Goal: Information Seeking & Learning: Understand process/instructions

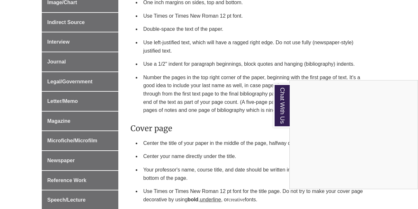
scroll to position [361, 0]
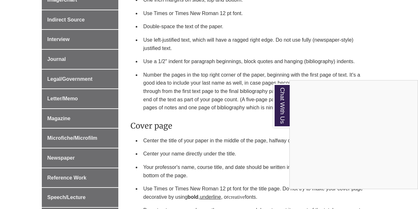
click at [361, 49] on div "Chat With Us" at bounding box center [209, 104] width 418 height 209
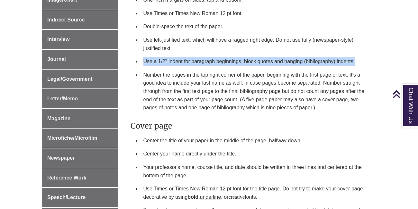
drag, startPoint x: 358, startPoint y: 49, endPoint x: 144, endPoint y: 47, distance: 214.3
click at [144, 55] on li "Use a 1/2" indent for paragraph beginnings, block quotes and hanging (bibliogra…" at bounding box center [257, 61] width 233 height 13
copy li "Use a 1/2" indent for paragraph beginnings, block quotes and hanging (bibliogra…"
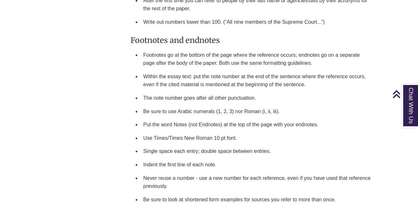
scroll to position [742, 0]
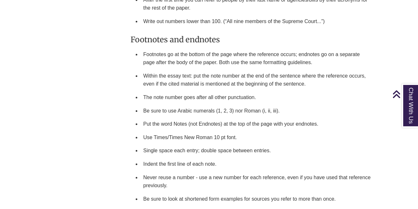
click at [232, 144] on li "Single space each entry; double space between entries." at bounding box center [257, 150] width 233 height 13
click at [285, 144] on li "Single space each entry; double space between entries." at bounding box center [257, 150] width 233 height 13
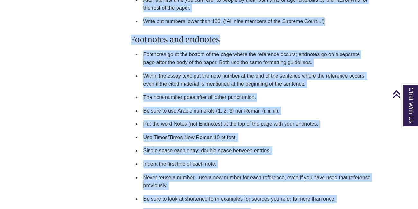
drag, startPoint x: 121, startPoint y: 24, endPoint x: 251, endPoint y: 203, distance: 220.7
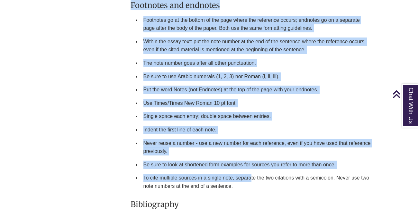
scroll to position [776, 0]
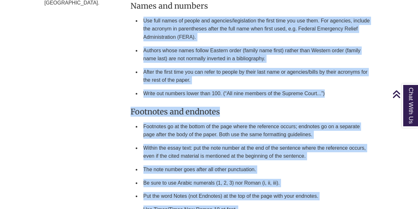
scroll to position [643, 0]
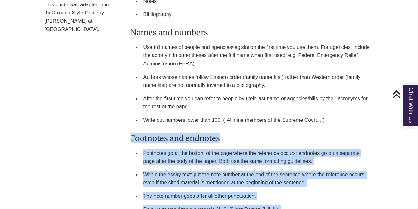
drag, startPoint x: 239, startPoint y: 175, endPoint x: 131, endPoint y: 127, distance: 118.8
click at [131, 127] on div "Your professors expect to receive papers that are properly formatted and laid o…" at bounding box center [251, 117] width 243 height 899
copy div "Footnotes and endnotes Footnotes go at the bottom of the page where the referen…"
